Goal: Task Accomplishment & Management: Manage account settings

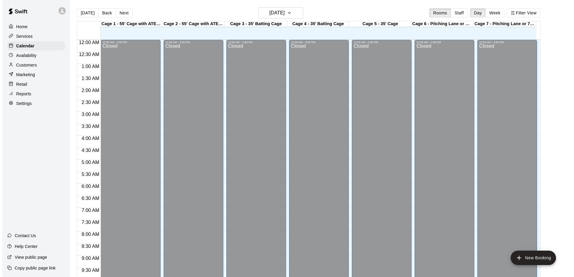
scroll to position [314, 0]
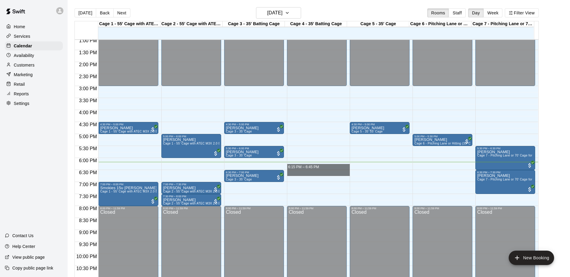
drag, startPoint x: 326, startPoint y: 167, endPoint x: 324, endPoint y: 174, distance: 7.6
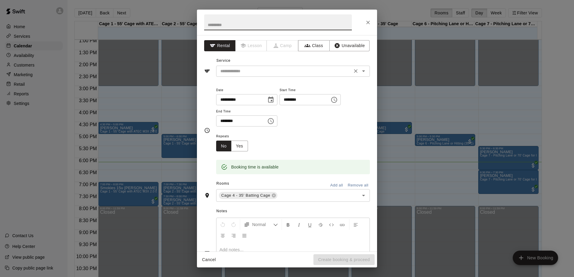
click at [310, 73] on input "text" at bounding box center [284, 72] width 132 height 8
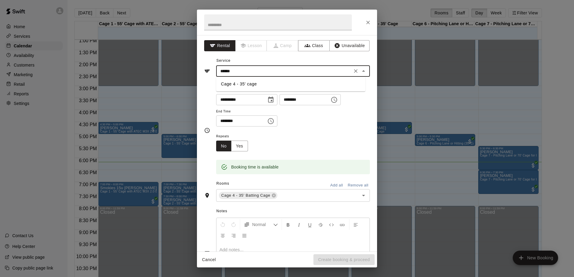
click at [283, 82] on li "Cage 4 - 35' cage" at bounding box center [290, 84] width 149 height 10
type input "**********"
click at [345, 259] on button "Create booking & proceed" at bounding box center [343, 260] width 61 height 11
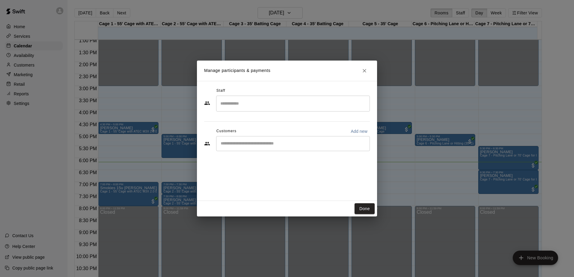
click at [297, 147] on div "​" at bounding box center [293, 143] width 154 height 15
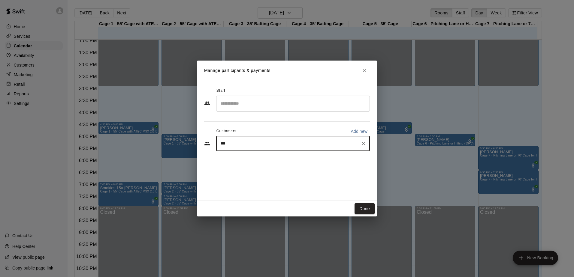
type input "****"
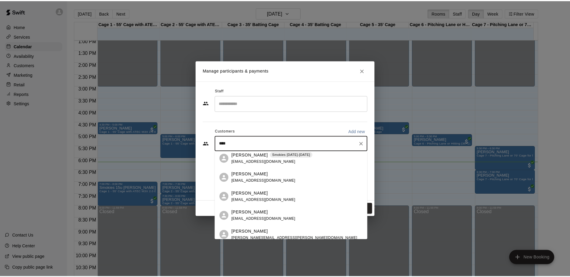
scroll to position [0, 0]
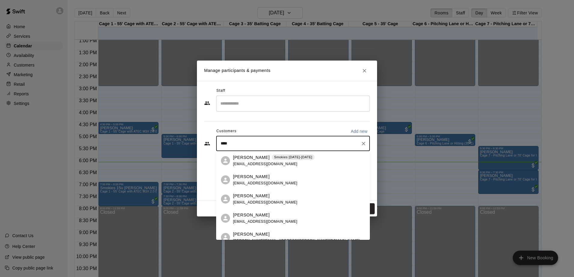
click at [307, 213] on div "Joshua Melendez jdmcrx561@yahoo.com" at bounding box center [299, 218] width 132 height 13
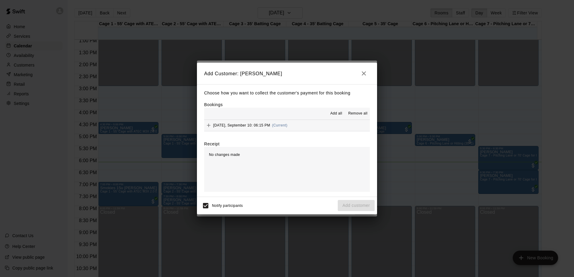
click at [310, 122] on button "Wednesday, September 10: 06:15 PM (Current)" at bounding box center [287, 125] width 166 height 11
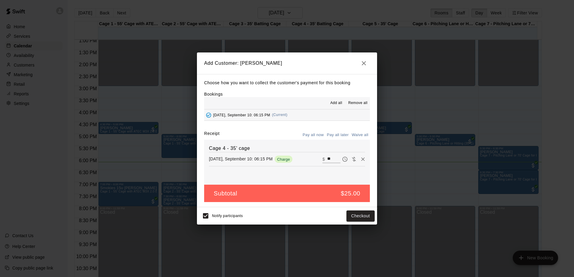
click at [356, 133] on button "Waive all" at bounding box center [360, 135] width 20 height 9
type input "*"
click at [354, 212] on button "Add customer" at bounding box center [356, 216] width 37 height 11
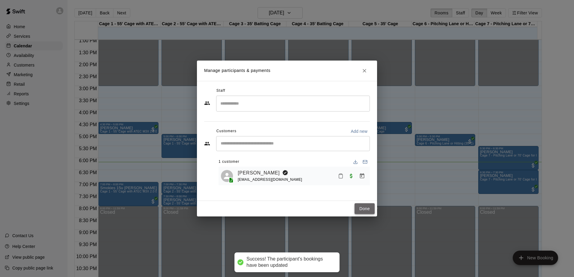
click at [370, 208] on button "Done" at bounding box center [365, 209] width 20 height 11
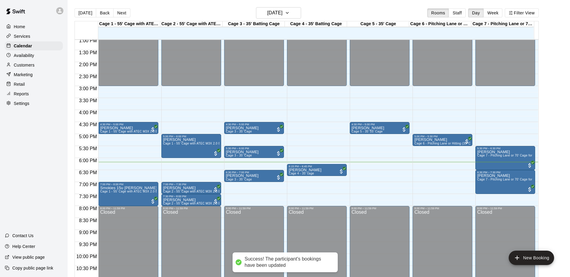
click at [30, 65] on p "Customers" at bounding box center [24, 65] width 21 height 6
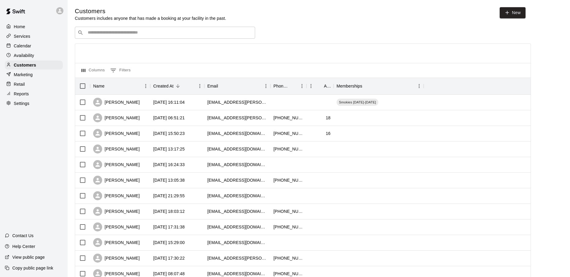
click at [129, 31] on input "Search customers by name or email" at bounding box center [169, 33] width 166 height 6
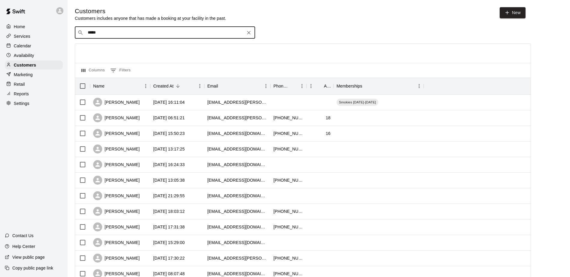
type input "****"
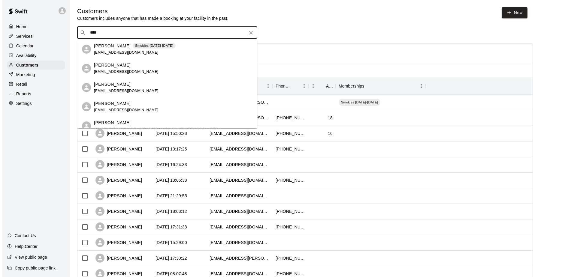
scroll to position [30, 0]
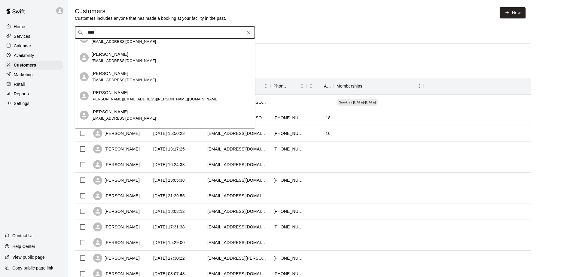
click at [150, 82] on div "Joshua Melendez jdmcrx561@yahoo.com" at bounding box center [171, 77] width 159 height 13
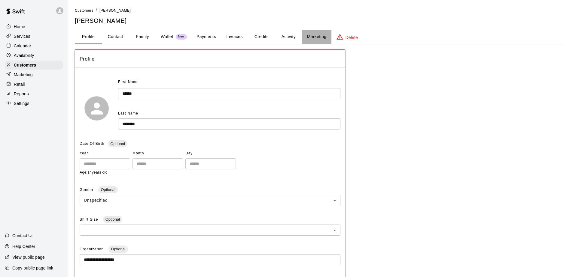
click at [310, 36] on button "Marketing" at bounding box center [316, 37] width 29 height 14
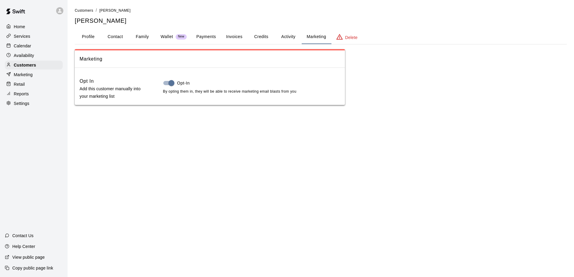
click at [287, 39] on button "Activity" at bounding box center [288, 37] width 27 height 14
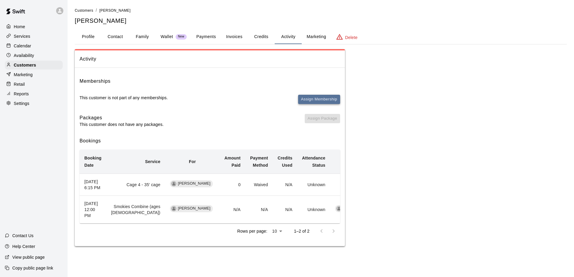
click at [307, 100] on button "Assign Membership" at bounding box center [319, 99] width 42 height 9
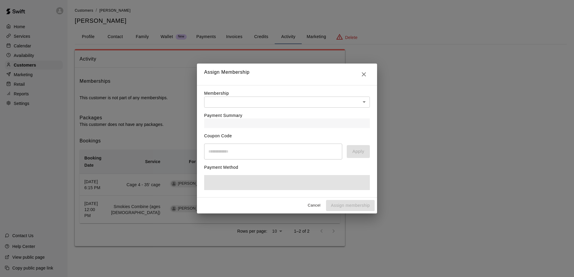
click at [300, 105] on body "Home Services Calendar Availability Customers Marketing Retail Reports Settings…" at bounding box center [287, 129] width 574 height 259
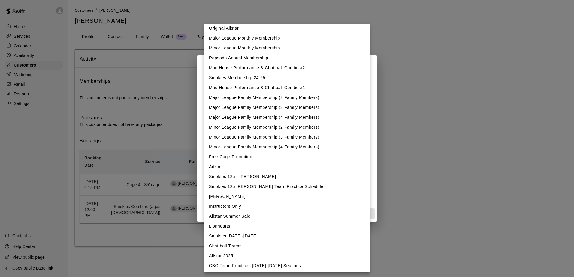
scroll to position [4, 0]
click at [261, 264] on li "CBC Team Practices [DATE]-[DATE] Seasons" at bounding box center [287, 265] width 166 height 10
type input "**********"
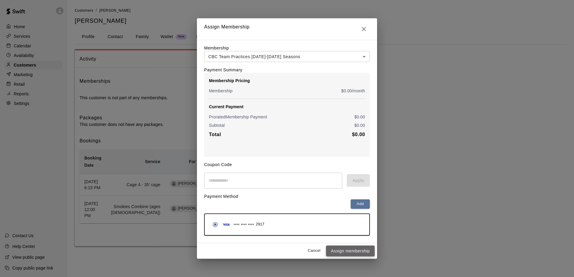
click at [348, 254] on button "Assign membership" at bounding box center [350, 251] width 49 height 11
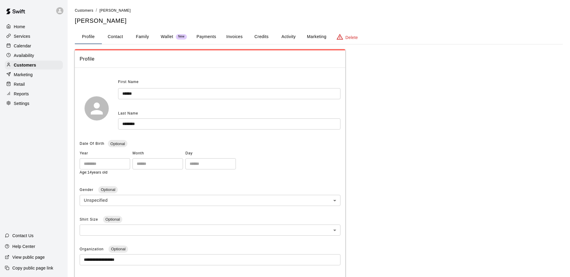
click at [32, 46] on div "Calendar" at bounding box center [34, 45] width 58 height 9
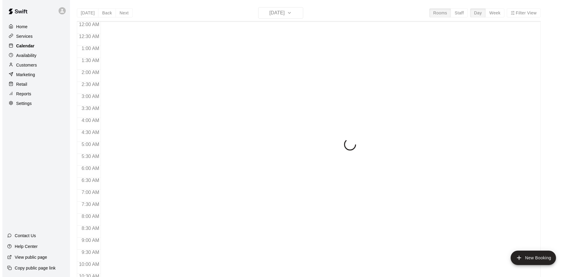
scroll to position [314, 0]
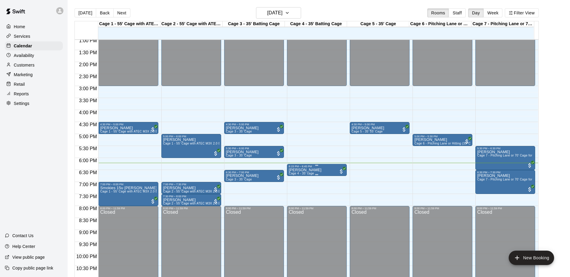
click at [297, 168] on div "6:15 PM – 6:45 PM" at bounding box center [317, 166] width 56 height 3
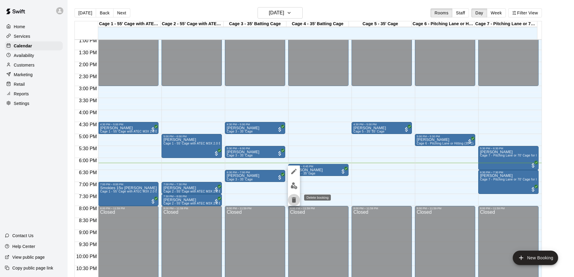
click at [292, 202] on icon "delete" at bounding box center [294, 200] width 4 height 5
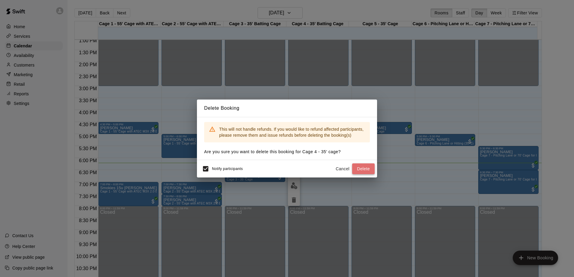
click at [359, 166] on button "Delete" at bounding box center [363, 169] width 23 height 11
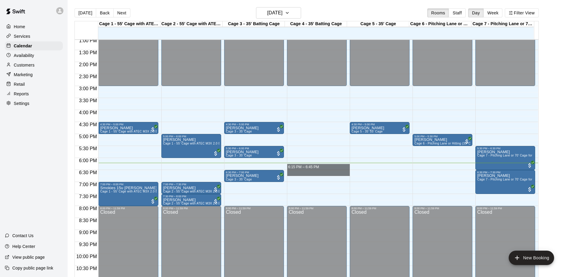
drag, startPoint x: 310, startPoint y: 167, endPoint x: 311, endPoint y: 174, distance: 7.3
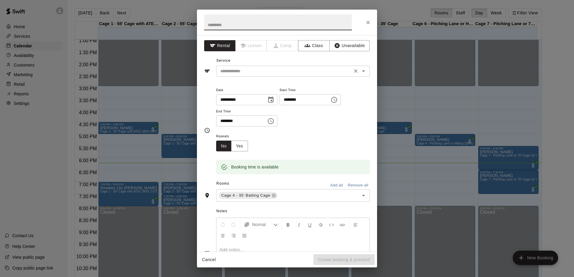
click at [270, 69] on input "text" at bounding box center [284, 72] width 132 height 8
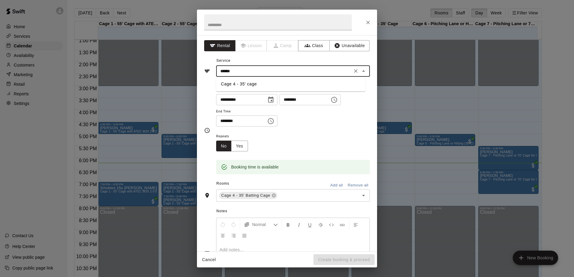
click at [241, 86] on li "Cage 4 - 35' cage" at bounding box center [290, 84] width 149 height 10
type input "**********"
click at [352, 261] on button "Create booking & proceed" at bounding box center [343, 260] width 61 height 11
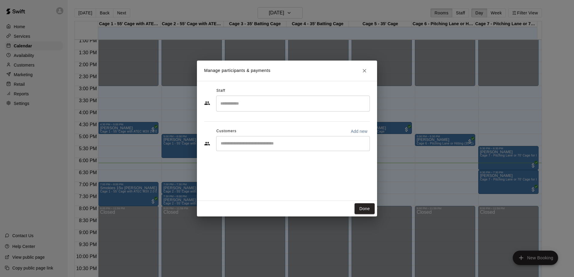
click at [266, 147] on input "Start typing to search customers..." at bounding box center [293, 144] width 148 height 6
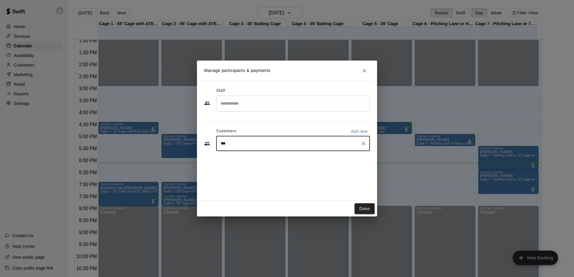
type input "****"
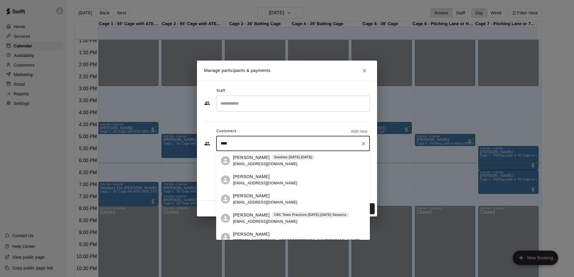
click at [285, 217] on p "CBC Team Practices [DATE]-[DATE] Seasons" at bounding box center [310, 215] width 72 height 5
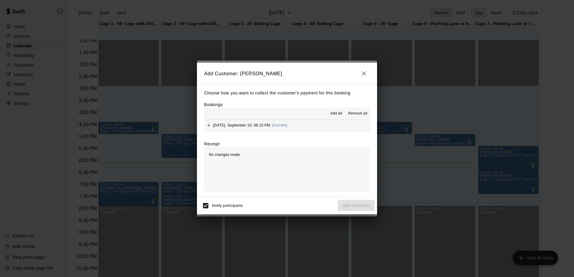
click at [309, 122] on button "Wednesday, September 10: 06:15 PM (Current)" at bounding box center [287, 125] width 166 height 11
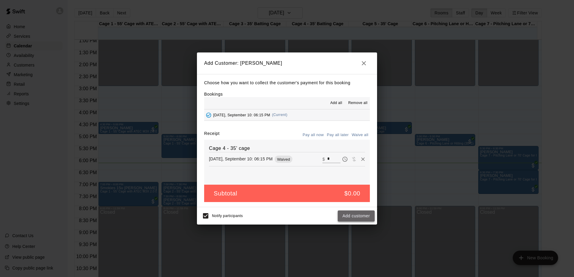
click at [351, 217] on button "Add customer" at bounding box center [356, 216] width 37 height 11
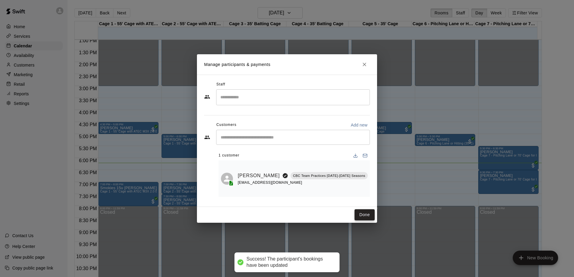
click at [367, 213] on button "Done" at bounding box center [365, 215] width 20 height 11
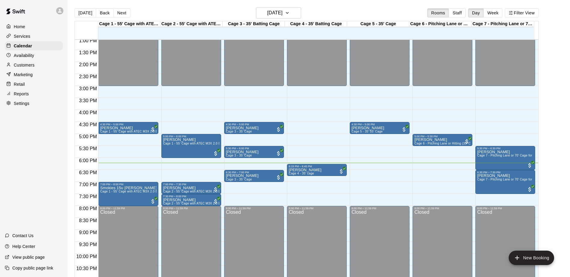
click at [33, 65] on p "Customers" at bounding box center [24, 65] width 21 height 6
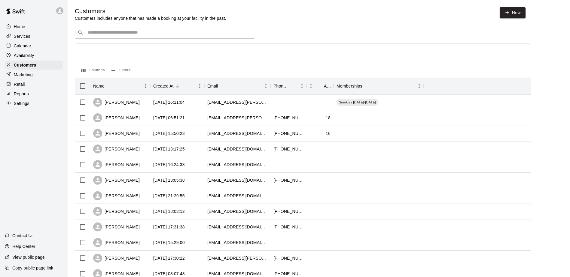
click at [146, 32] on input "Search customers by name or email" at bounding box center [169, 33] width 166 height 6
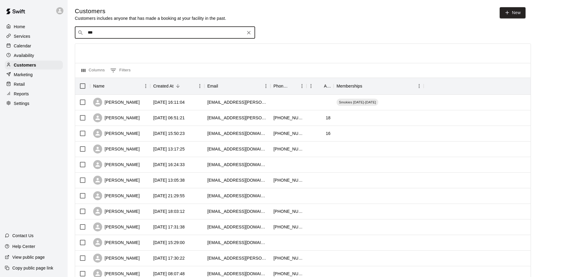
type input "****"
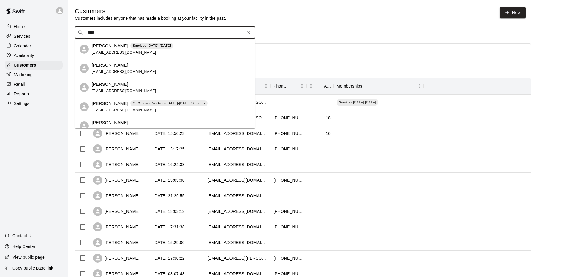
click at [142, 107] on div "Joshua Melendez CBC Team Practices 2025-2026 Seasons jdmcrx561@yahoo.com" at bounding box center [150, 107] width 116 height 13
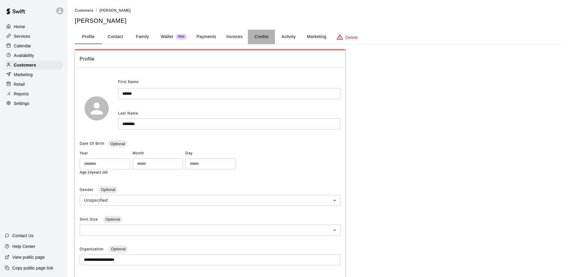
click at [248, 36] on button "Credits" at bounding box center [261, 37] width 27 height 14
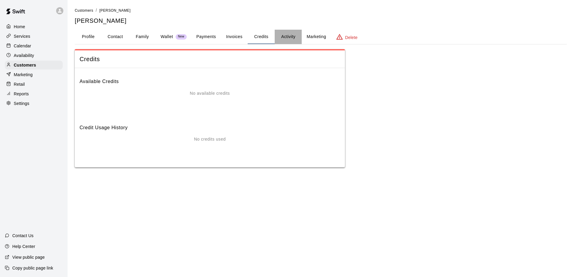
click at [291, 37] on button "Activity" at bounding box center [288, 37] width 27 height 14
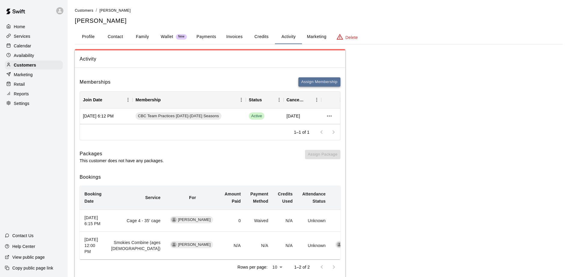
click at [316, 82] on button "Assign Membership" at bounding box center [319, 81] width 42 height 9
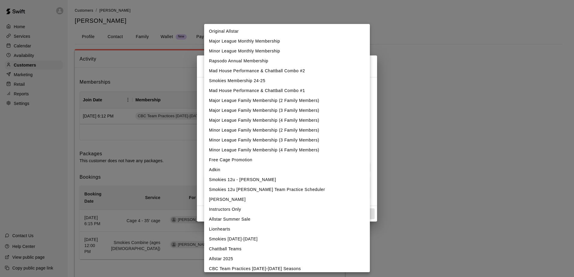
click at [256, 91] on body "Home Services Calendar Availability Customers Marketing Retail Reports Settings…" at bounding box center [287, 147] width 574 height 295
click at [251, 236] on li "Smokies [DATE]-[DATE]" at bounding box center [287, 239] width 166 height 10
type input "**********"
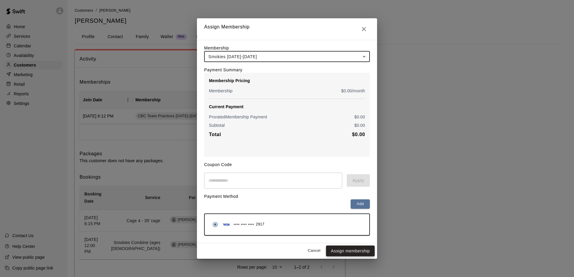
click at [343, 252] on button "Assign membership" at bounding box center [350, 251] width 49 height 11
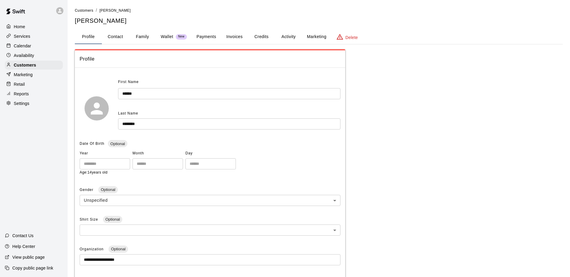
click at [267, 37] on button "Credits" at bounding box center [261, 37] width 27 height 14
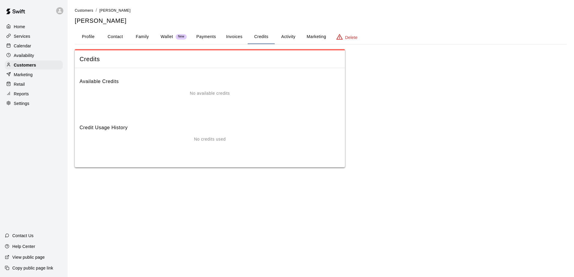
click at [291, 35] on button "Activity" at bounding box center [288, 37] width 27 height 14
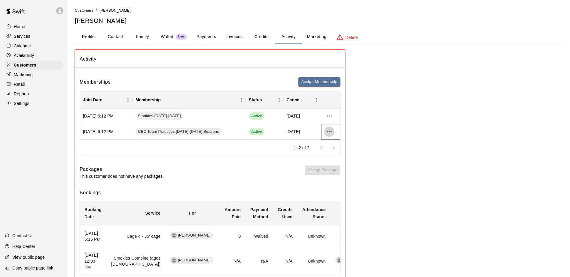
click at [328, 132] on icon "more actions" at bounding box center [328, 131] width 7 height 7
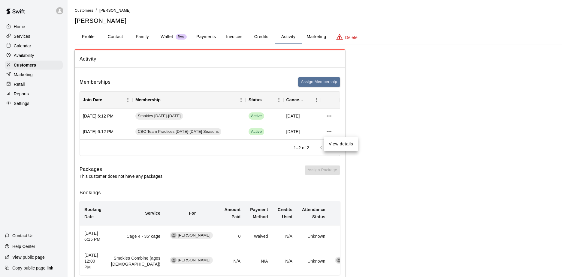
click at [335, 141] on li "View details" at bounding box center [341, 144] width 34 height 10
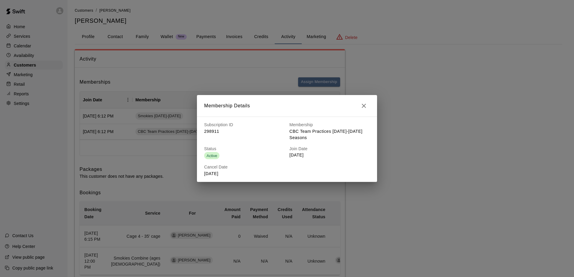
click at [363, 107] on icon "button" at bounding box center [363, 105] width 7 height 7
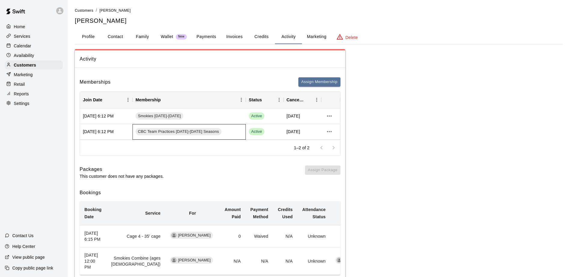
click at [174, 127] on div "CBC Team Practices [DATE]-[DATE] Seasons" at bounding box center [188, 132] width 113 height 16
drag, startPoint x: 218, startPoint y: 129, endPoint x: 225, endPoint y: 130, distance: 7.3
click at [218, 129] on div "CBC Team Practices [DATE]-[DATE] Seasons" at bounding box center [188, 132] width 113 height 16
click at [250, 130] on span "Active" at bounding box center [257, 132] width 16 height 6
click at [269, 131] on div "Active" at bounding box center [265, 131] width 32 height 7
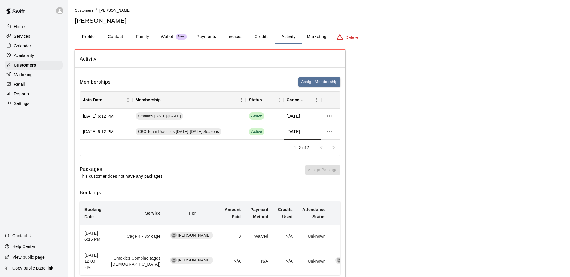
click at [291, 132] on span "[DATE]" at bounding box center [293, 132] width 14 height 6
click at [119, 134] on div "[DATE] 6:12 PM" at bounding box center [106, 132] width 53 height 16
click at [248, 151] on div "1–2 of 2" at bounding box center [210, 148] width 260 height 16
drag, startPoint x: 281, startPoint y: 176, endPoint x: 282, endPoint y: 171, distance: 4.8
click at [281, 176] on div "Packages This customer does not have any packages. Assign Package" at bounding box center [210, 173] width 261 height 14
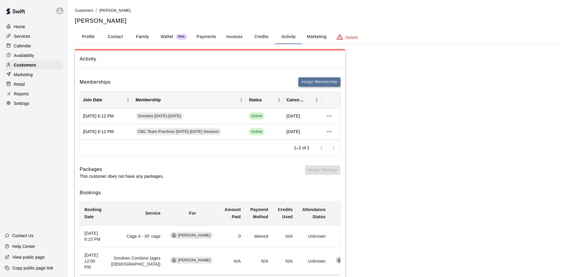
click at [317, 86] on button "Assign Membership" at bounding box center [319, 81] width 42 height 9
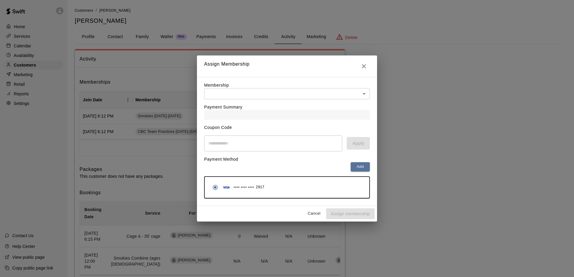
click at [361, 66] on icon "Close" at bounding box center [363, 66] width 7 height 7
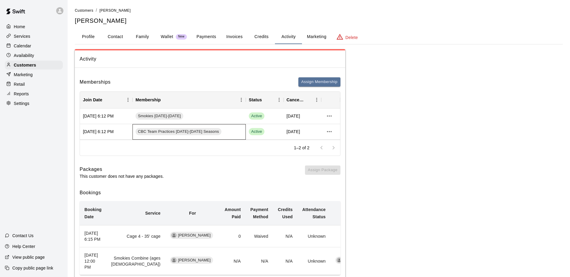
drag, startPoint x: 271, startPoint y: 132, endPoint x: 227, endPoint y: 134, distance: 43.6
click at [227, 134] on div "CBC Team Practices [DATE]-[DATE] Seasons" at bounding box center [188, 132] width 113 height 16
click at [85, 131] on div "[DATE] 6:12 PM" at bounding box center [106, 132] width 53 height 16
click at [80, 139] on div "[DATE] 6:12 PM" at bounding box center [106, 132] width 53 height 16
click at [90, 132] on div "[DATE] 6:12 PM" at bounding box center [106, 132] width 53 height 16
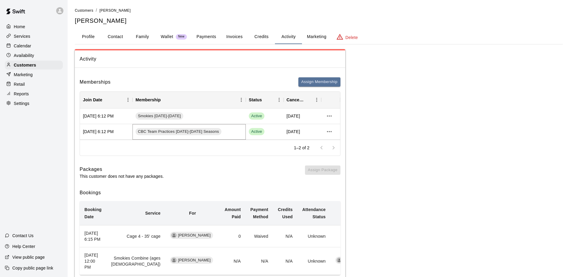
click at [181, 133] on span "CBC Team Practices [DATE]-[DATE] Seasons" at bounding box center [178, 132] width 86 height 6
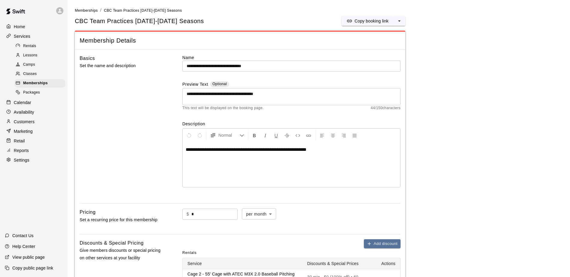
drag, startPoint x: 181, startPoint y: 133, endPoint x: 307, endPoint y: 68, distance: 142.6
click at [307, 68] on input "**********" at bounding box center [291, 66] width 218 height 11
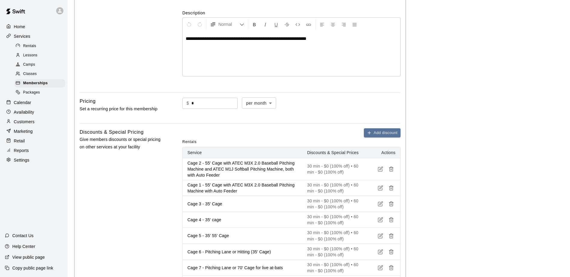
scroll to position [120, 0]
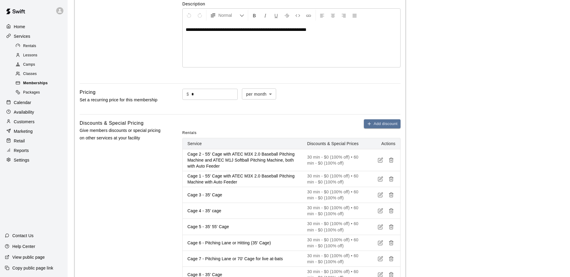
click at [40, 86] on span "Memberships" at bounding box center [35, 83] width 25 height 6
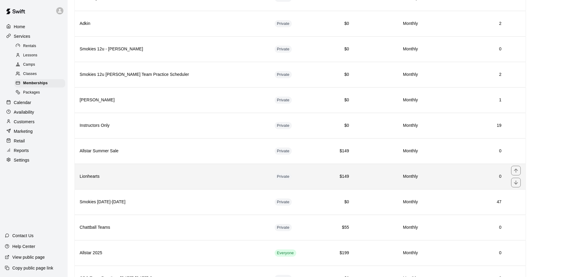
scroll to position [438, 0]
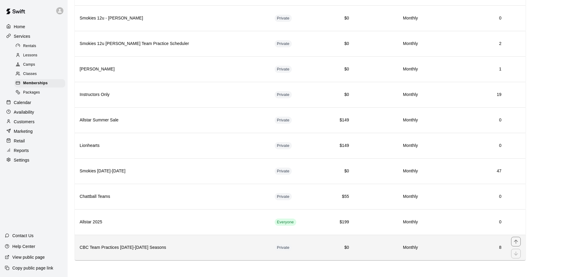
click at [171, 252] on th "CBC Team Practices [DATE]-[DATE] Seasons" at bounding box center [172, 248] width 195 height 26
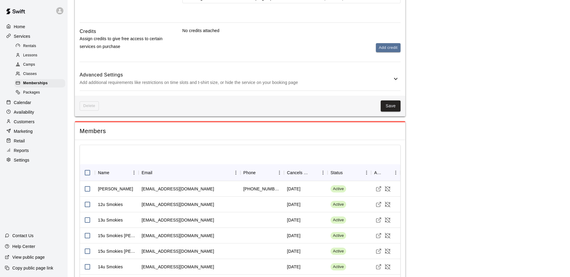
scroll to position [518, 0]
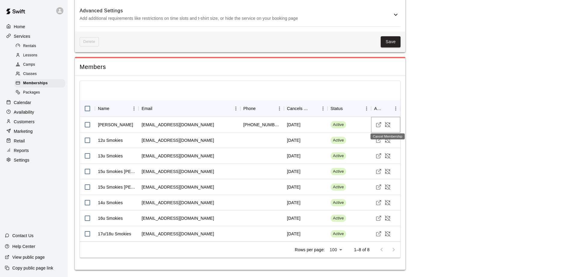
click at [388, 125] on icon "Cancel Membership" at bounding box center [387, 124] width 5 height 5
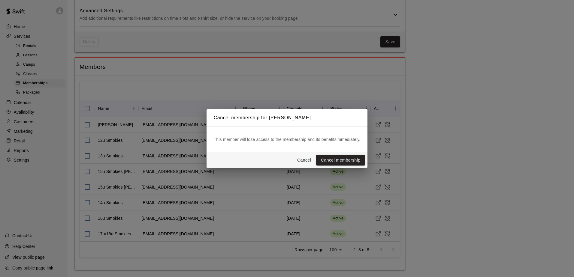
click at [349, 157] on button "Cancel membership" at bounding box center [340, 160] width 49 height 11
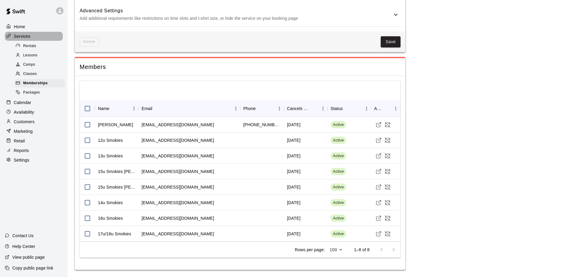
click at [38, 39] on div "Services" at bounding box center [34, 36] width 58 height 9
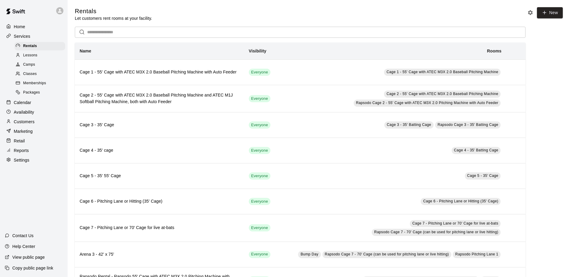
click at [34, 40] on div "Services" at bounding box center [34, 36] width 58 height 9
click at [31, 106] on p "Calendar" at bounding box center [22, 103] width 17 height 6
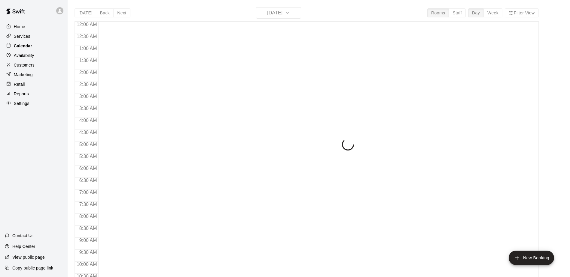
scroll to position [314, 0]
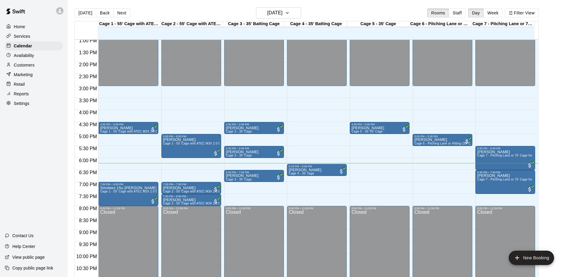
click at [34, 35] on div "Services" at bounding box center [34, 36] width 58 height 9
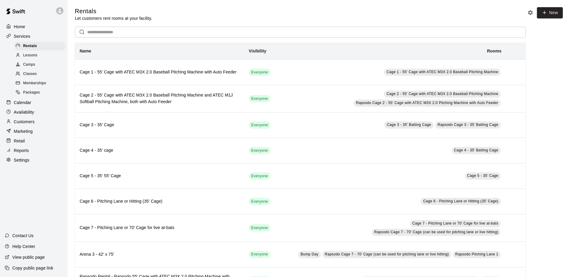
click at [35, 123] on div "Customers" at bounding box center [34, 121] width 58 height 9
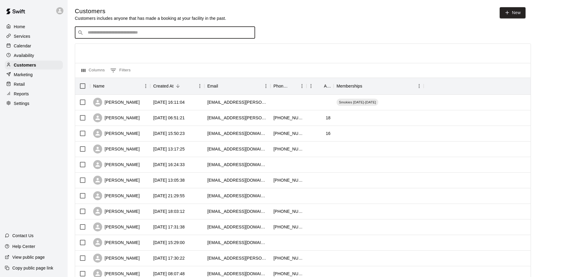
click at [155, 34] on input "Search customers by name or email" at bounding box center [169, 33] width 166 height 6
type input "****"
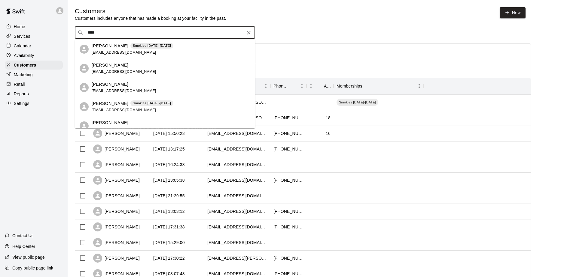
click at [168, 103] on div "[PERSON_NAME] Smokies [DATE]-[DATE] [EMAIL_ADDRESS][DOMAIN_NAME]" at bounding box center [171, 107] width 159 height 13
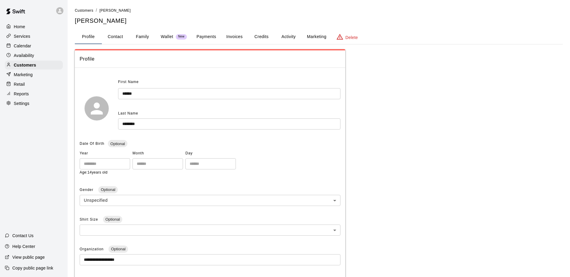
click at [33, 42] on div "Home Services Calendar Availability Customers Marketing Retail Reports Settings" at bounding box center [34, 65] width 68 height 87
click at [33, 43] on div "Calendar" at bounding box center [34, 45] width 58 height 9
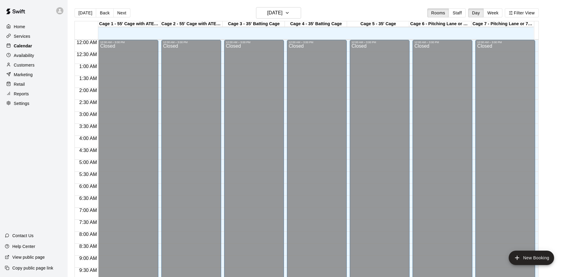
scroll to position [314, 0]
